Goal: Navigation & Orientation: Find specific page/section

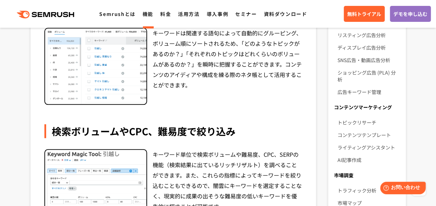
scroll to position [312, 0]
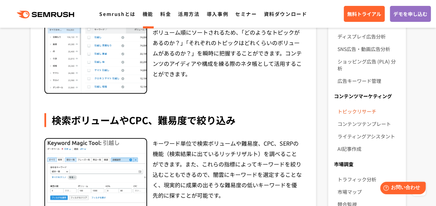
click at [354, 106] on link "トピックリサーチ" at bounding box center [368, 111] width 63 height 12
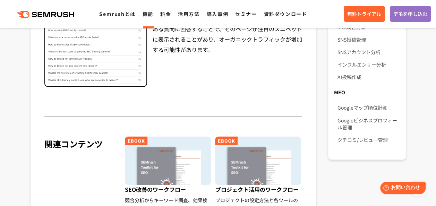
scroll to position [624, 0]
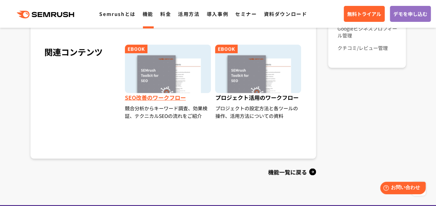
click at [168, 93] on span "SEO改善のワークフロー" at bounding box center [168, 98] width 87 height 11
